Goal: Task Accomplishment & Management: Manage account settings

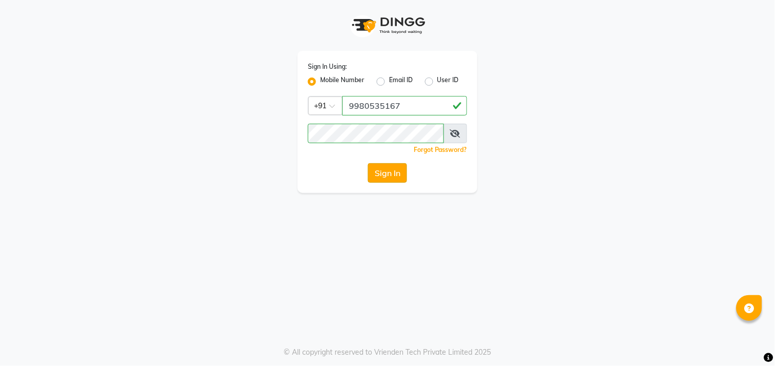
click at [386, 171] on button "Sign In" at bounding box center [387, 173] width 39 height 20
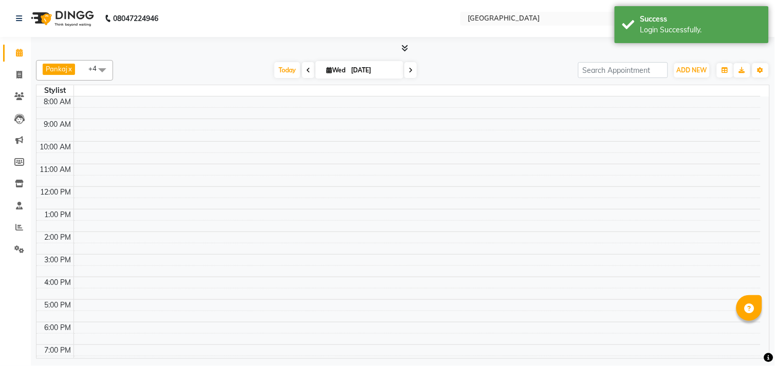
select select "en"
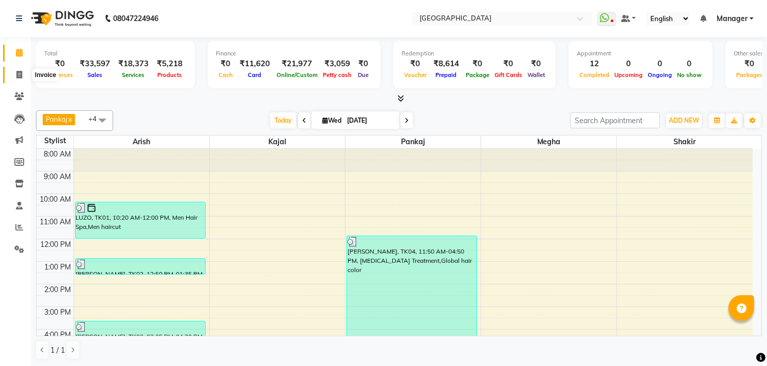
click at [25, 76] on span at bounding box center [19, 75] width 18 height 12
select select "service"
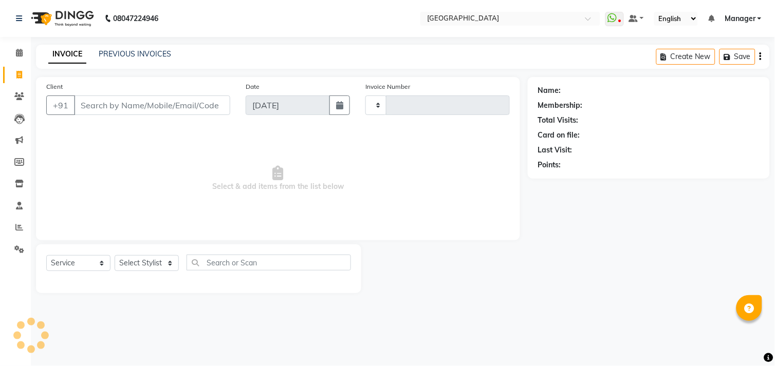
type input "1008"
select select "7871"
click at [17, 101] on span at bounding box center [19, 97] width 18 height 12
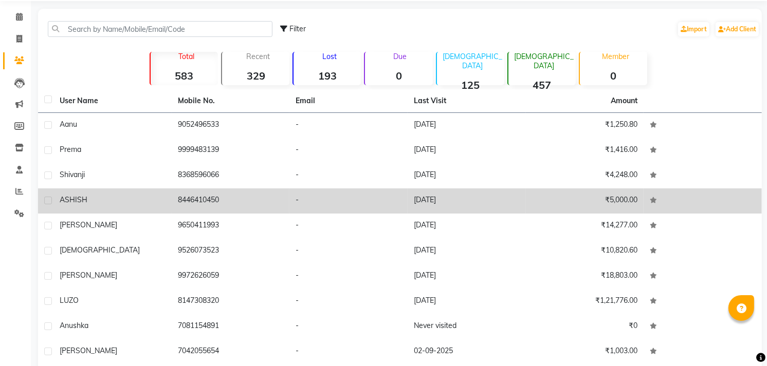
scroll to position [40, 0]
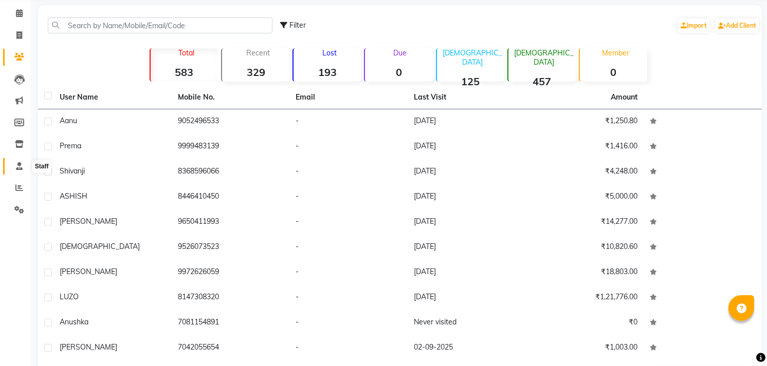
click at [26, 163] on span at bounding box center [19, 167] width 18 height 12
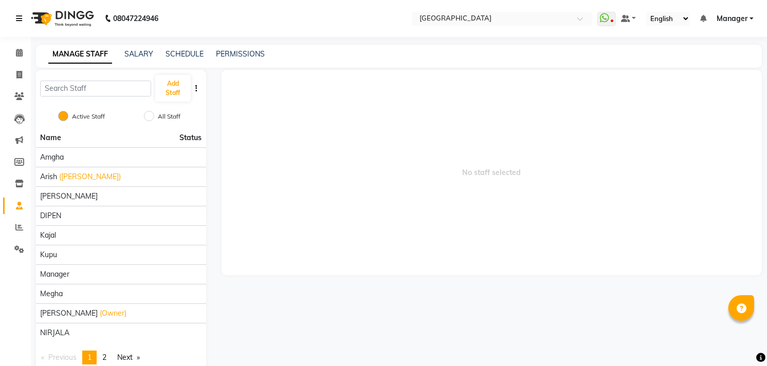
click at [17, 23] on link at bounding box center [21, 18] width 10 height 29
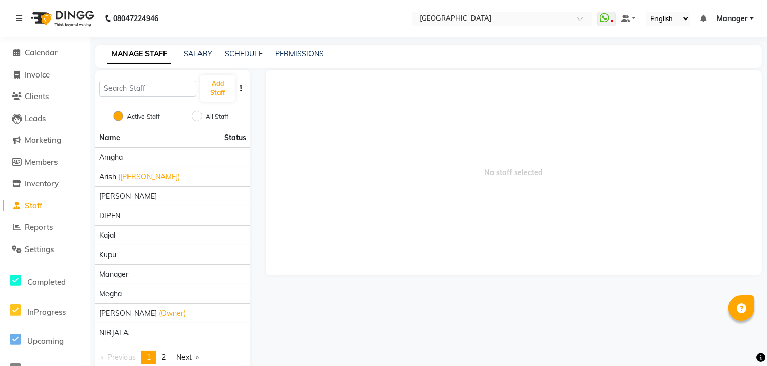
scroll to position [22, 0]
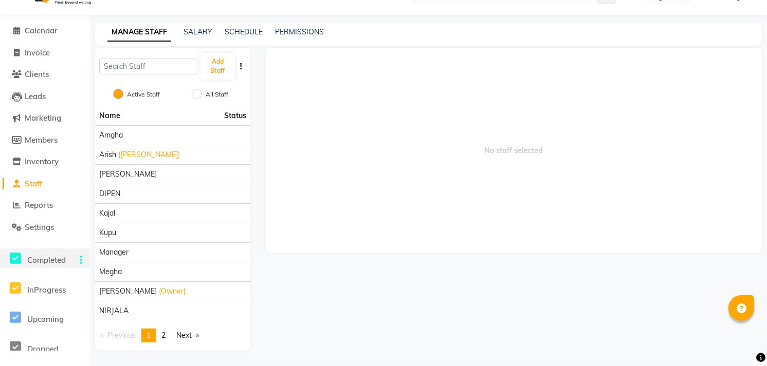
click at [42, 257] on span "Completed" at bounding box center [46, 260] width 39 height 10
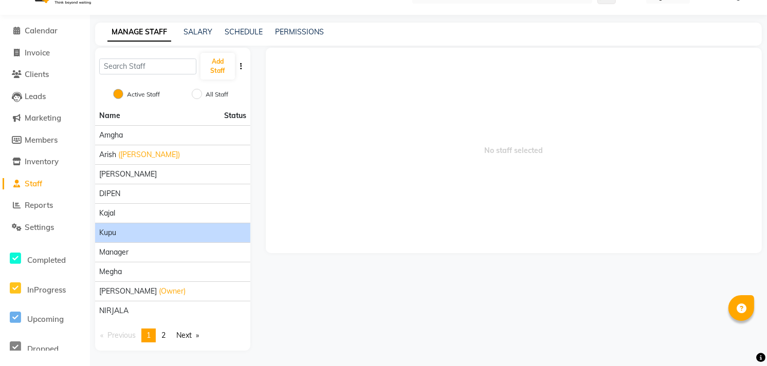
scroll to position [0, 0]
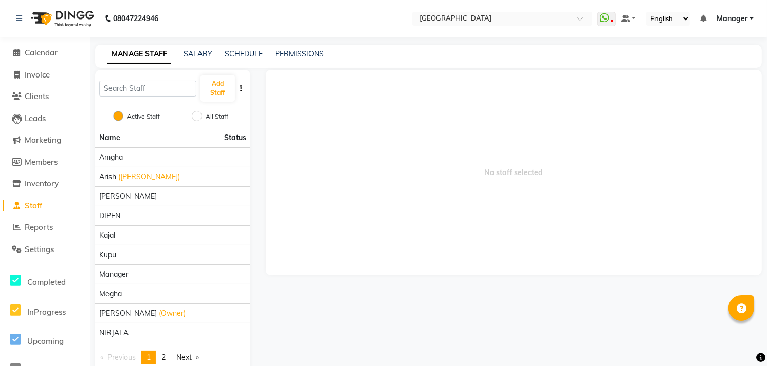
click at [388, 305] on div "No staff selected" at bounding box center [513, 221] width 511 height 303
click at [161, 85] on input "text" at bounding box center [147, 89] width 97 height 16
click at [399, 162] on span "No staff selected" at bounding box center [514, 173] width 496 height 206
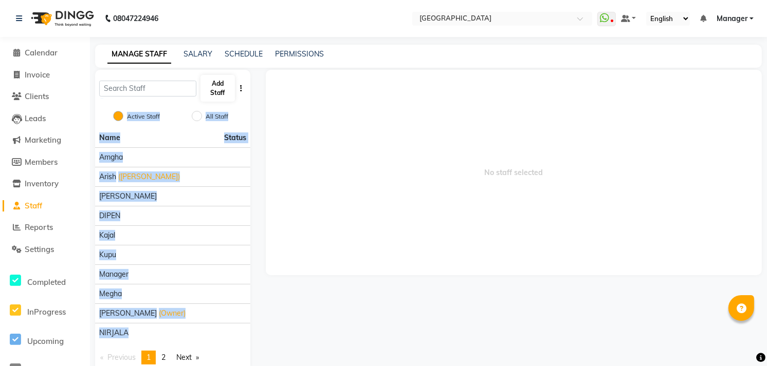
drag, startPoint x: 399, startPoint y: 162, endPoint x: 224, endPoint y: 94, distance: 188.6
click at [224, 94] on div "Add Staff Active Staff All Staff Name Status [PERSON_NAME] ([PERSON_NAME]) [PER…" at bounding box center [428, 221] width 682 height 303
click at [224, 94] on button "Add Staff" at bounding box center [217, 88] width 34 height 27
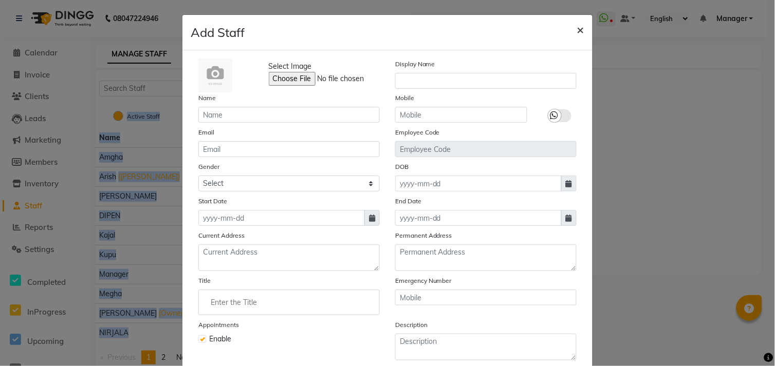
click at [582, 25] on button "×" at bounding box center [581, 29] width 24 height 29
checkbox input "false"
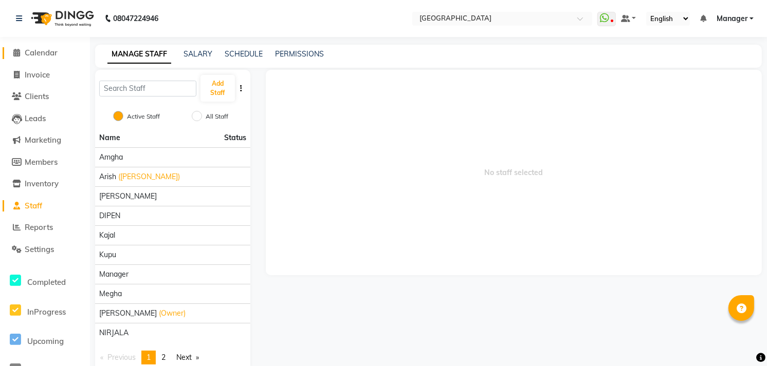
drag, startPoint x: 17, startPoint y: 38, endPoint x: 18, endPoint y: 48, distance: 10.3
click at [18, 48] on div "Calendar Invoice Clients Leads Marketing Members Inventory Staff Reports Settin…" at bounding box center [69, 201] width 139 height 344
click at [18, 48] on span at bounding box center [16, 53] width 15 height 12
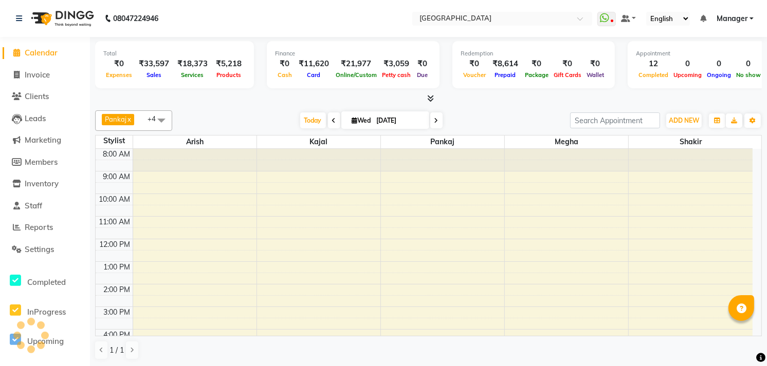
scroll to position [88, 0]
